Goal: Task Accomplishment & Management: Use online tool/utility

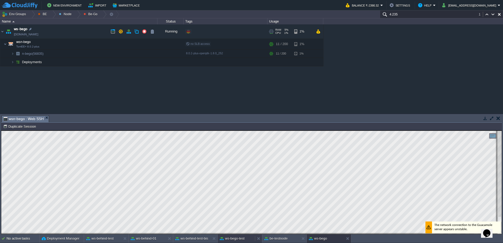
click at [231, 239] on button "ws-bego-test" at bounding box center [232, 238] width 25 height 5
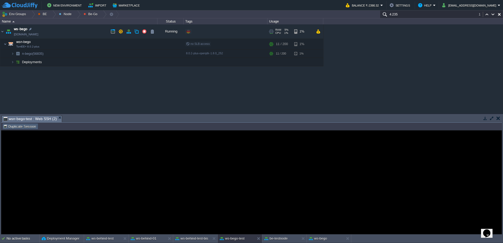
click at [27, 124] on button "Duplicate Session" at bounding box center [20, 126] width 34 height 5
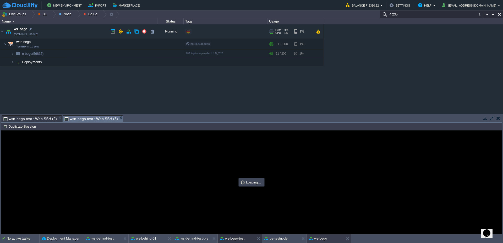
click at [322, 241] on div "ws-bego" at bounding box center [325, 238] width 37 height 8
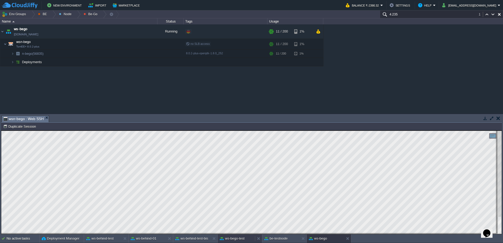
click at [242, 241] on button "ws-bego-test" at bounding box center [232, 238] width 25 height 5
type input "#000000"
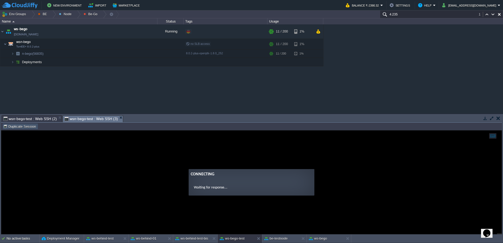
click at [21, 128] on button "Duplicate Session" at bounding box center [20, 126] width 34 height 5
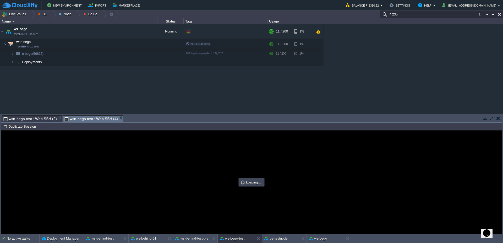
type input "#000000"
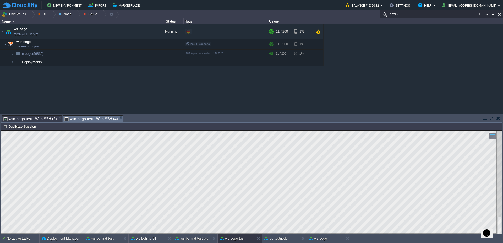
type textarea "103"
click at [52, 14] on div at bounding box center [52, 14] width 7 height 8
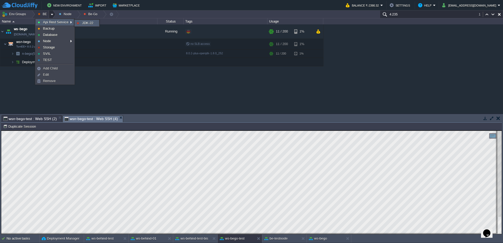
click at [92, 23] on span "JDK-22" at bounding box center [87, 23] width 11 height 4
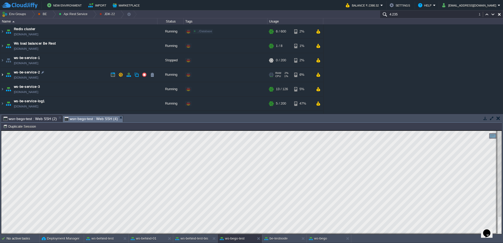
click at [2, 76] on img at bounding box center [2, 75] width 4 height 14
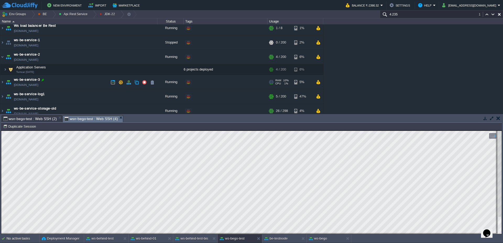
scroll to position [22, 0]
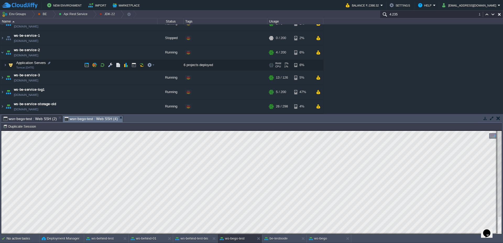
click at [1, 66] on span at bounding box center [1, 65] width 3 height 4
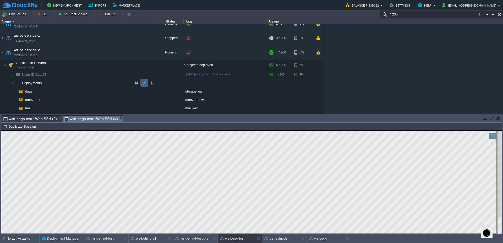
click at [145, 84] on button "button" at bounding box center [144, 82] width 5 height 5
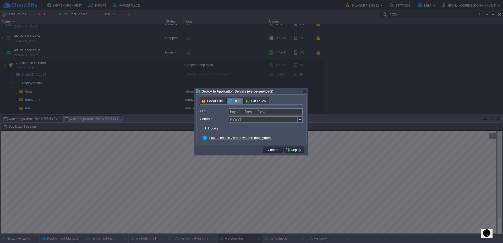
click at [262, 115] on form "URL: http://... ftp://... file://... Context: ROOT Hooks Pre Build Post Pre Dep…" at bounding box center [251, 124] width 103 height 33
click at [262, 113] on input "URL:" at bounding box center [266, 111] width 74 height 7
type input "[URL][DOMAIN_NAME]"
click at [299, 120] on img at bounding box center [299, 119] width 5 height 7
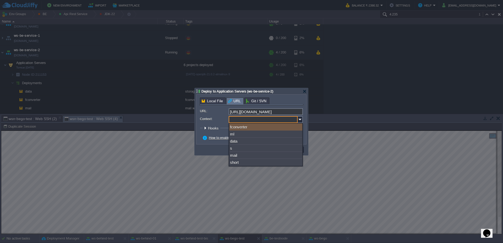
click at [245, 128] on div "fconverter" at bounding box center [265, 126] width 73 height 7
type input "fconverter"
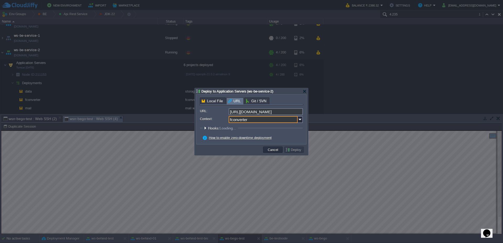
click at [289, 129] on fieldset "Hooks: Loading... Pre Build Post Pre Deploy Post Pre Update Post Loading..." at bounding box center [251, 129] width 103 height 7
click at [295, 151] on button "Deploy" at bounding box center [294, 149] width 18 height 5
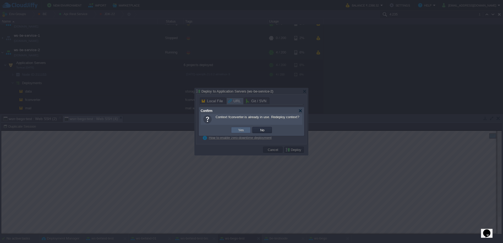
click at [243, 133] on td "Yes" at bounding box center [241, 130] width 20 height 6
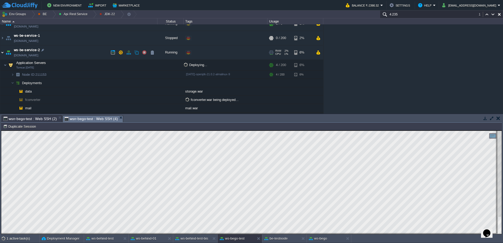
click at [0, 53] on img at bounding box center [2, 52] width 4 height 14
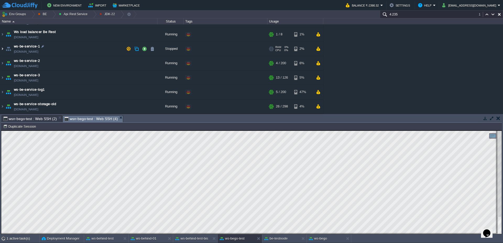
scroll to position [12, 0]
click at [1, 79] on img at bounding box center [2, 77] width 4 height 14
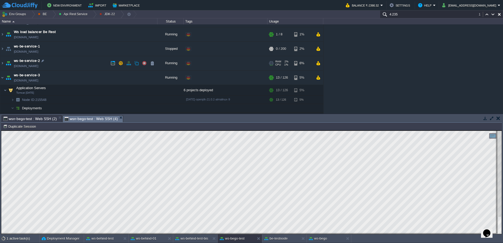
click at [5, 64] on img at bounding box center [8, 63] width 7 height 14
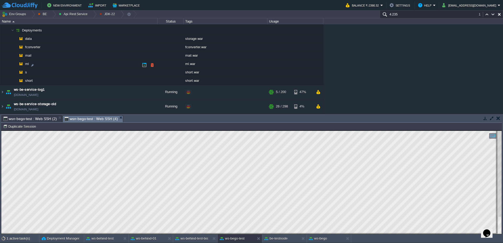
scroll to position [104, 0]
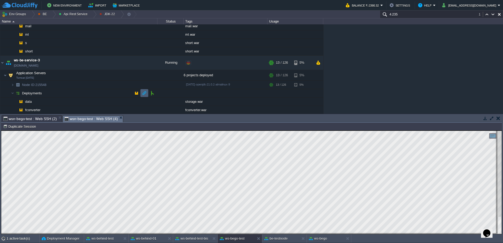
click at [145, 92] on button "button" at bounding box center [144, 93] width 5 height 5
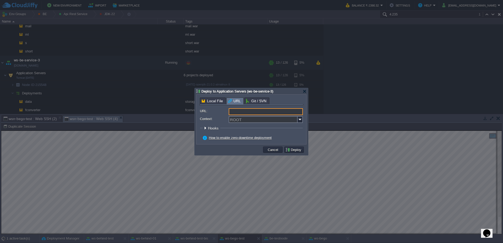
click at [264, 109] on input "URL:" at bounding box center [266, 111] width 74 height 7
type input "[URL][DOMAIN_NAME]"
click at [271, 119] on input "Context:" at bounding box center [263, 119] width 69 height 7
click at [298, 120] on img at bounding box center [299, 119] width 5 height 7
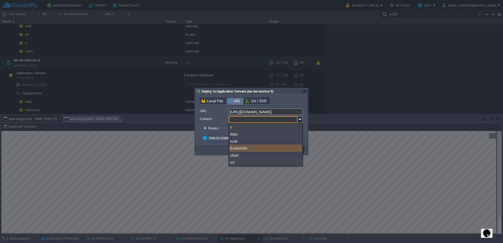
click at [248, 148] on div "fconverter" at bounding box center [265, 148] width 73 height 7
type input "fconverter"
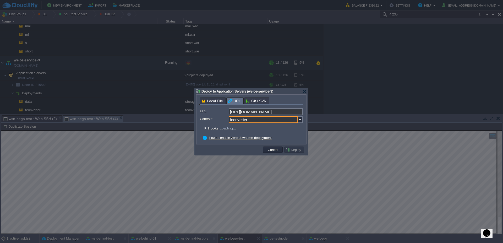
click at [302, 133] on form "URL: [URL][DOMAIN_NAME] Context: fconverter Hooks: Loading... Pre Build Post Pr…" at bounding box center [251, 124] width 103 height 33
click at [296, 151] on button "Deploy" at bounding box center [294, 149] width 18 height 5
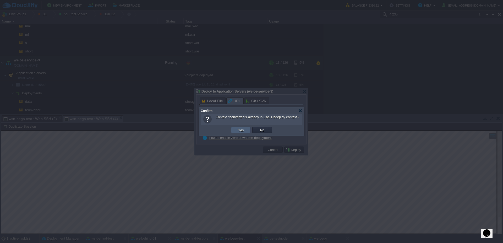
click at [241, 133] on td "Yes" at bounding box center [241, 130] width 20 height 6
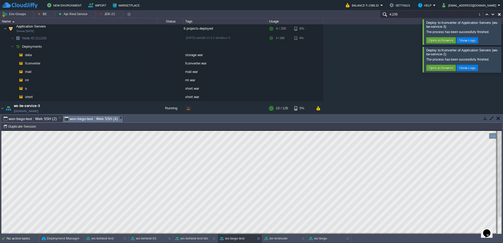
scroll to position [103, 0]
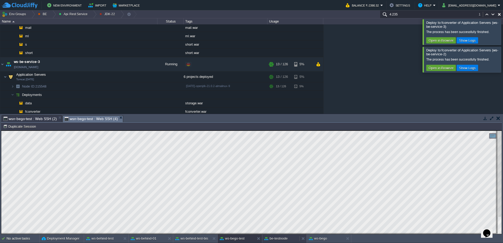
click at [280, 238] on button "be-testnode" at bounding box center [275, 238] width 23 height 5
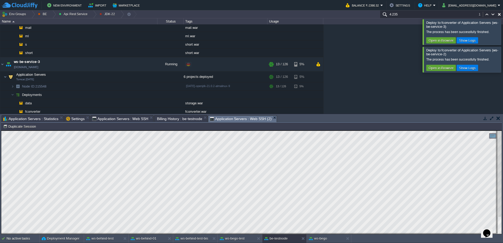
click at [502, 38] on div at bounding box center [509, 31] width 0 height 25
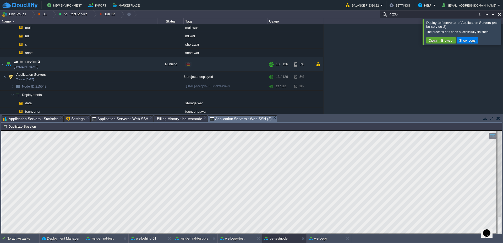
click at [502, 26] on div at bounding box center [509, 31] width 0 height 25
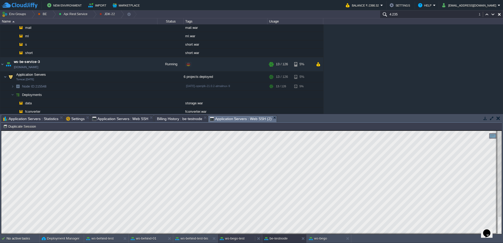
click at [235, 242] on div "ws-bego-test" at bounding box center [236, 238] width 37 height 8
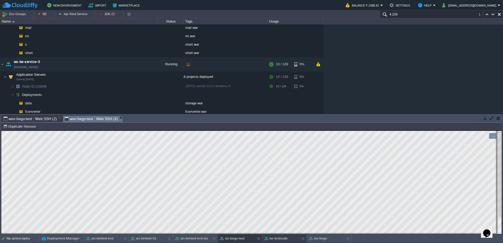
click at [282, 239] on button "be-testnode" at bounding box center [275, 238] width 23 height 5
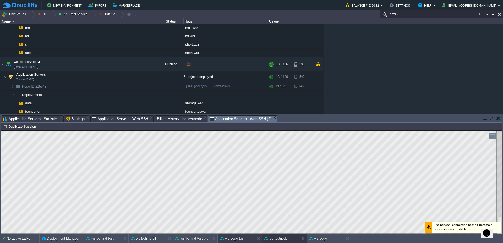
click at [231, 240] on button "ws-bego-test" at bounding box center [232, 238] width 25 height 5
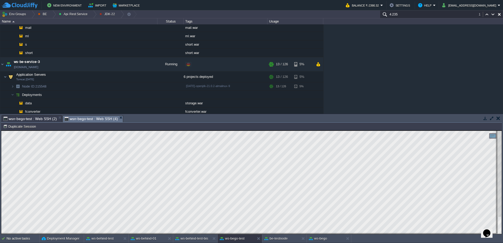
scroll to position [1, 23]
click at [323, 239] on button "ws-bego" at bounding box center [318, 238] width 18 height 5
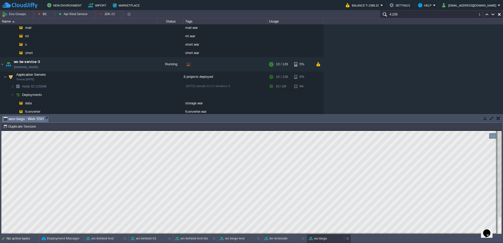
click at [328, 237] on div "ws-bego" at bounding box center [325, 238] width 37 height 8
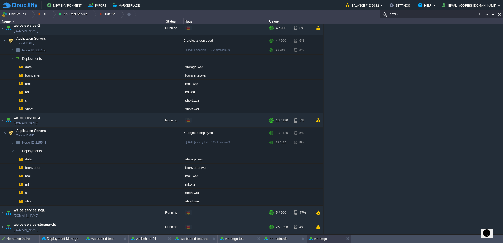
scroll to position [47, 0]
click at [272, 241] on button "be-testnode" at bounding box center [275, 238] width 23 height 5
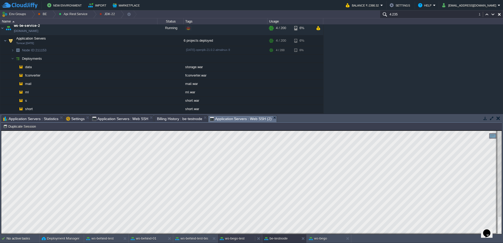
click at [237, 239] on button "ws-bego-test" at bounding box center [232, 238] width 25 height 5
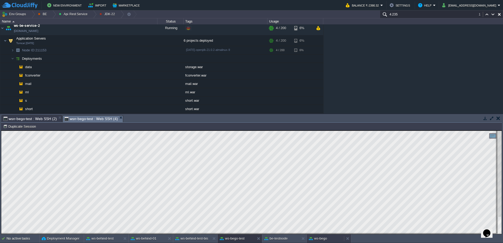
click at [325, 241] on button "ws-bego" at bounding box center [318, 238] width 18 height 5
click at [238, 241] on div "ws-bego-test" at bounding box center [236, 238] width 37 height 8
click at [323, 237] on button "ws-bego" at bounding box center [318, 238] width 18 height 5
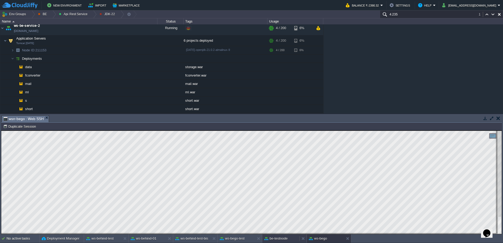
click at [283, 236] on button "be-testnode" at bounding box center [275, 238] width 23 height 5
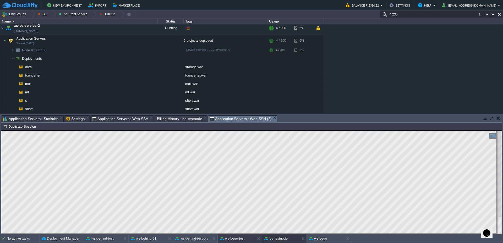
click at [233, 237] on button "ws-bego-test" at bounding box center [232, 238] width 25 height 5
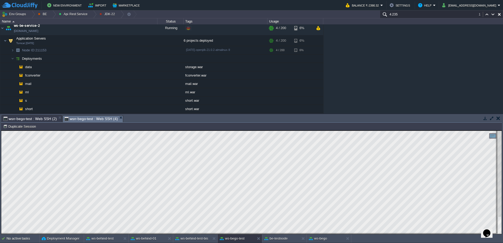
type textarea "CstSTBorderoToDdtEntrata.findListDdt(datiSelected.getListDdtBorderoOriginal(), …"
click at [281, 240] on button "be-testnode" at bounding box center [275, 238] width 23 height 5
